Goal: Task Accomplishment & Management: Complete application form

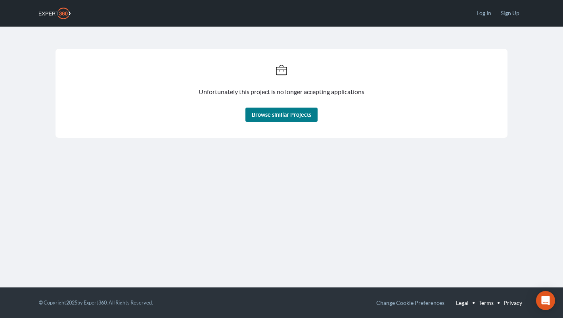
click at [152, 27] on div "Unfortunately this project is no longer accepting applications Browse similar P…" at bounding box center [281, 85] width 452 height 117
